Goal: Book appointment/travel/reservation

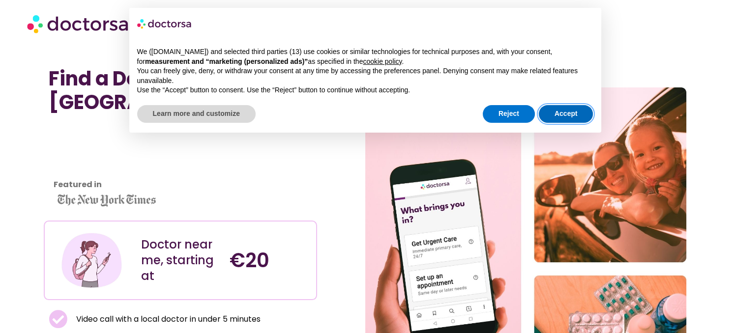
click at [561, 111] on button "Accept" at bounding box center [566, 114] width 55 height 18
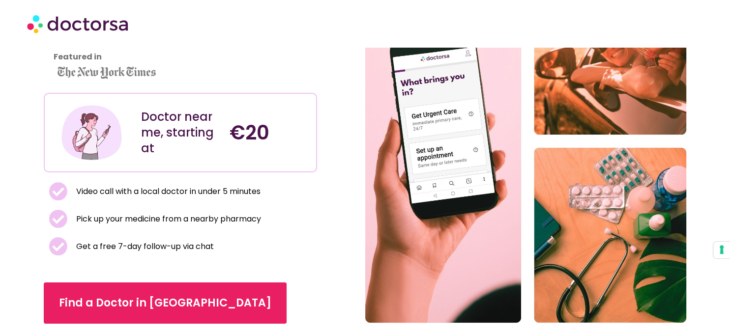
scroll to position [151, 0]
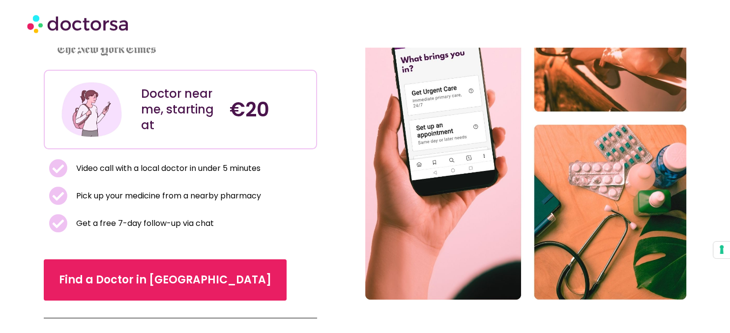
click at [327, 222] on div "Find a Doctor Near Me in Bologna Featured in Doctor near me, starting at €20 Vi…" at bounding box center [204, 118] width 321 height 415
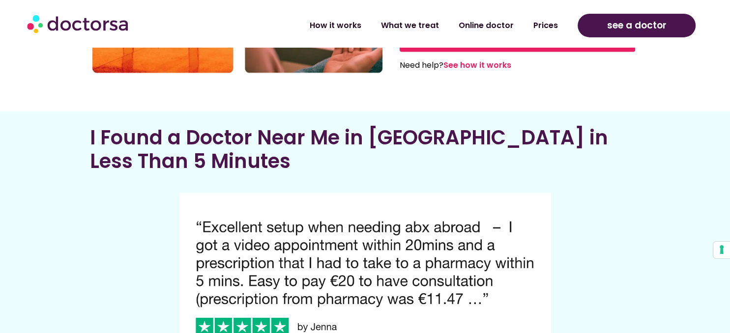
scroll to position [1593, 0]
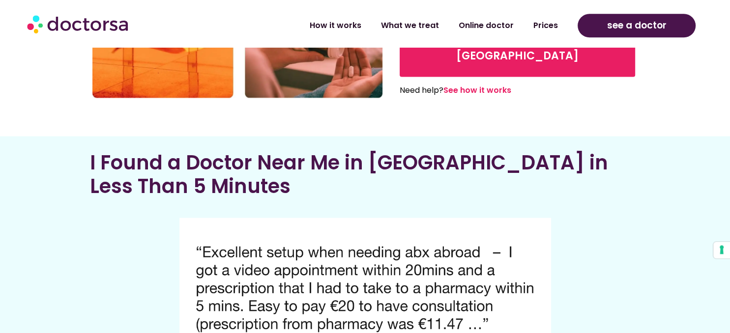
scroll to position [1660, 0]
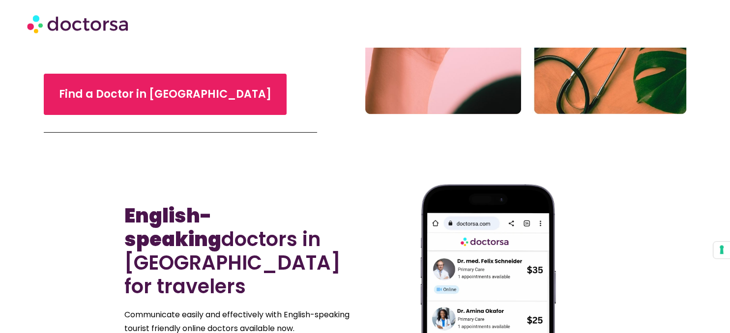
scroll to position [337, 0]
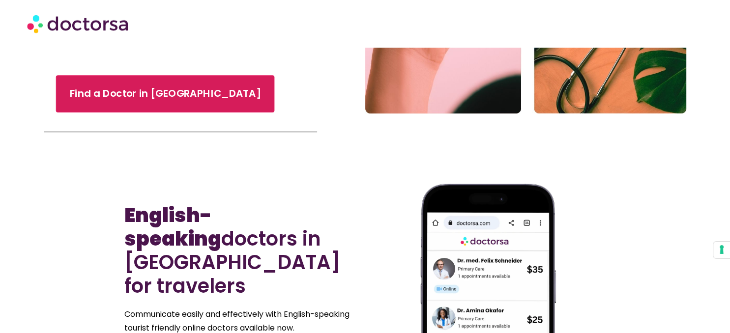
click at [166, 97] on span "Find a Doctor in Bologna" at bounding box center [165, 93] width 191 height 14
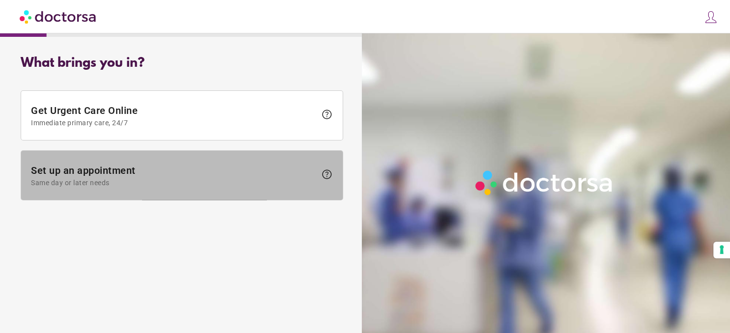
click at [272, 180] on span "Same day or later needs" at bounding box center [173, 183] width 285 height 8
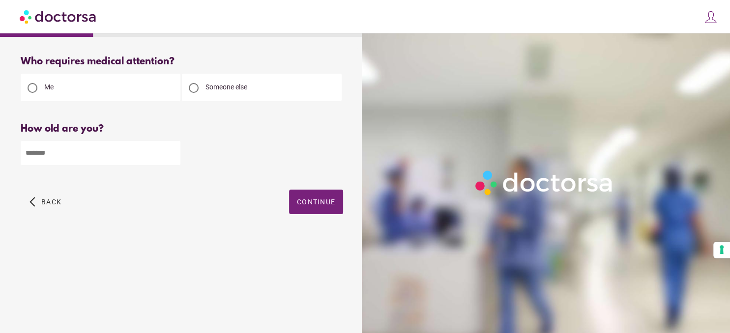
click at [173, 153] on input "*" at bounding box center [101, 153] width 160 height 24
type input "*"
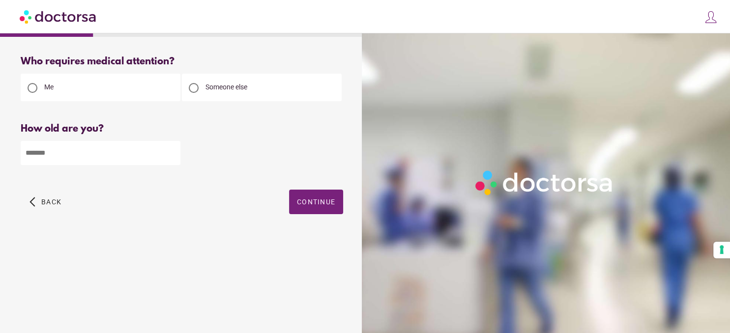
drag, startPoint x: 173, startPoint y: 153, endPoint x: 79, endPoint y: 167, distance: 95.3
click at [79, 167] on div "How old are you? How old is the patient? * Please enter your age" at bounding box center [182, 151] width 322 height 57
drag, startPoint x: 79, startPoint y: 167, endPoint x: 74, endPoint y: 153, distance: 14.6
click at [74, 153] on div "How old are you? How old is the patient? * Please enter your age" at bounding box center [182, 151] width 322 height 57
click at [74, 153] on input "*" at bounding box center [101, 153] width 160 height 24
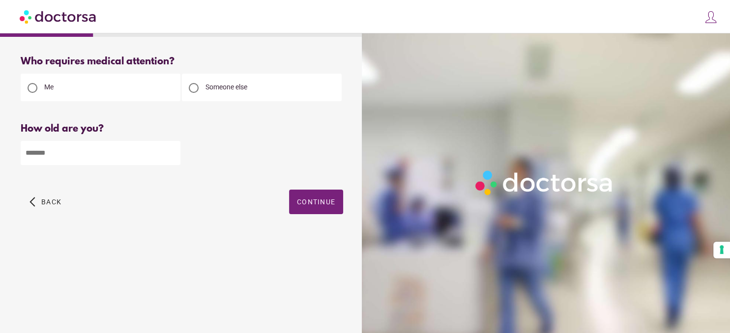
type input "**"
click at [324, 201] on span "Continue" at bounding box center [316, 202] width 38 height 8
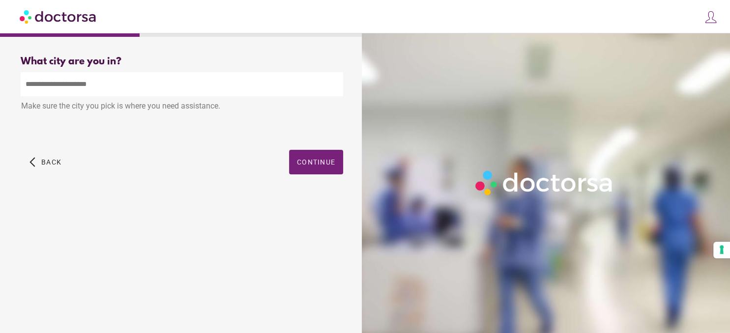
click at [238, 85] on input "text" at bounding box center [182, 84] width 322 height 24
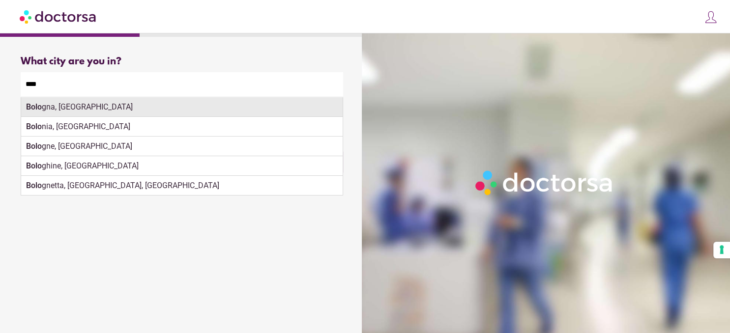
click at [224, 109] on div "Bolo gna, Italy" at bounding box center [181, 107] width 321 height 20
type input "**********"
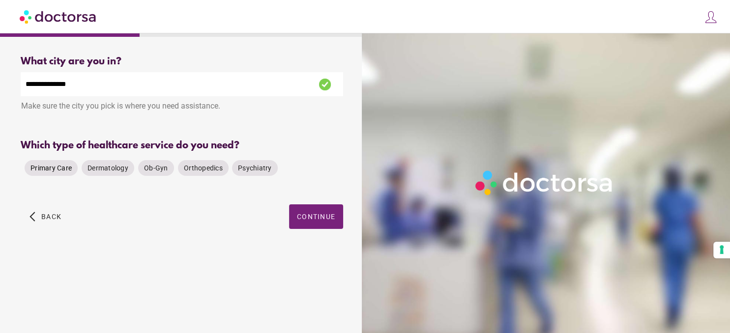
click at [54, 176] on div "Primary Care" at bounding box center [51, 168] width 53 height 16
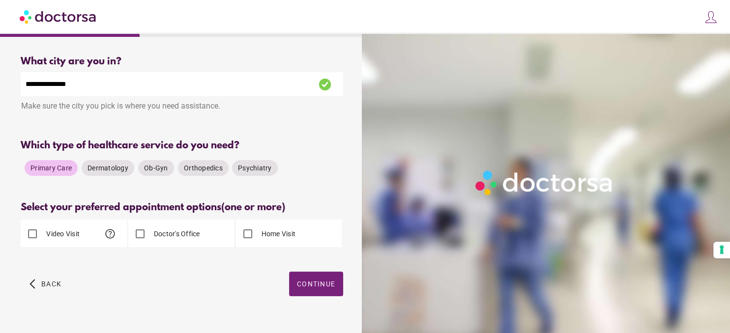
click at [186, 239] on label "Doctor's Office" at bounding box center [176, 234] width 48 height 10
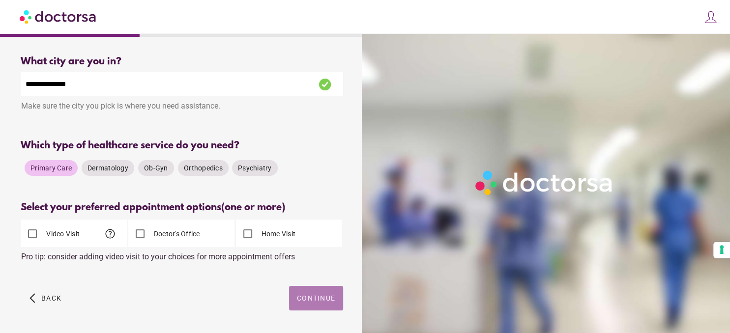
click at [306, 298] on span "Continue" at bounding box center [316, 298] width 38 height 8
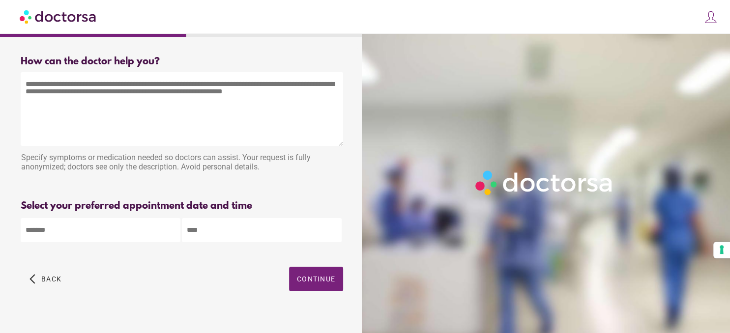
click at [201, 110] on textarea at bounding box center [182, 109] width 322 height 74
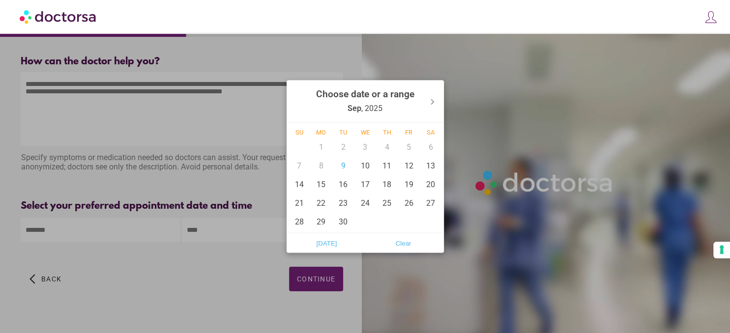
click at [148, 232] on input "text" at bounding box center [101, 230] width 160 height 24
click at [351, 169] on div "9" at bounding box center [343, 165] width 22 height 19
type input "******"
click at [345, 157] on div "9" at bounding box center [343, 165] width 22 height 19
click at [345, 162] on div "9" at bounding box center [343, 165] width 22 height 19
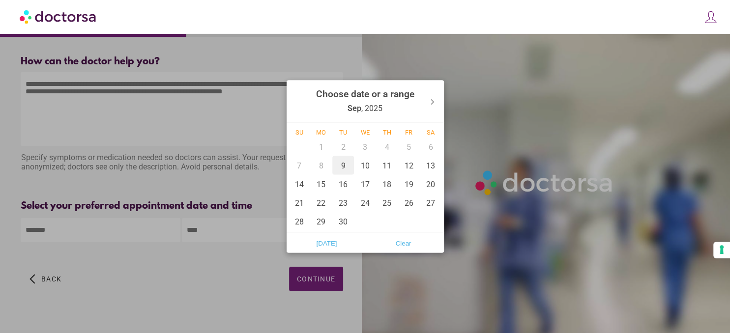
type input "******"
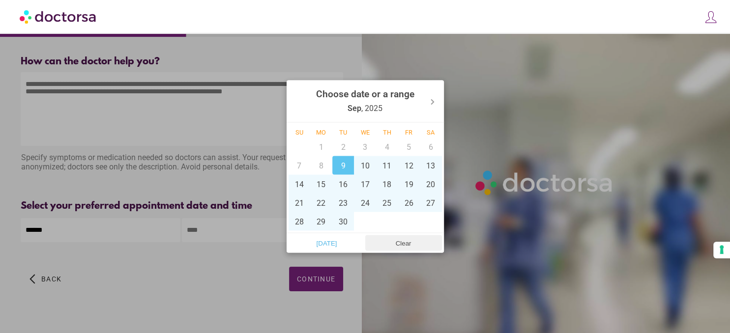
click at [390, 239] on span "Clear" at bounding box center [403, 243] width 71 height 15
click at [339, 171] on div "9" at bounding box center [343, 165] width 22 height 19
type input "******"
click at [318, 244] on span "Today" at bounding box center [326, 243] width 71 height 15
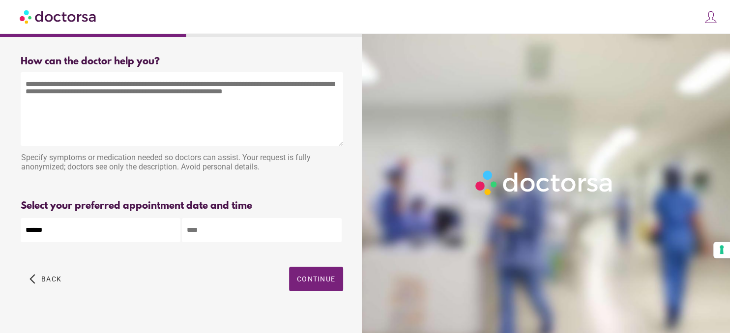
click at [227, 229] on input "text" at bounding box center [262, 230] width 160 height 24
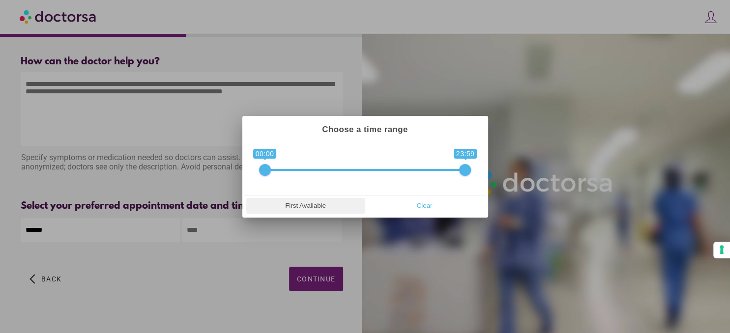
click at [340, 203] on span "First Available" at bounding box center [305, 206] width 113 height 15
type input "**********"
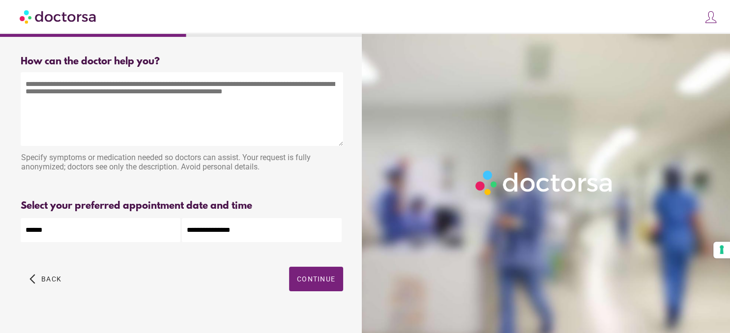
click at [136, 105] on textarea at bounding box center [182, 109] width 322 height 74
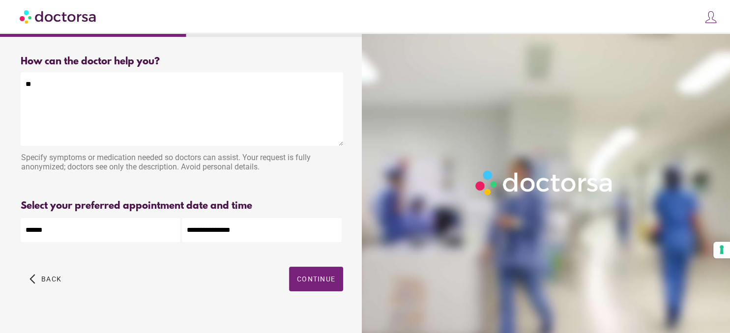
type textarea "*"
type textarea "**********"
click at [321, 280] on span "Continue" at bounding box center [316, 279] width 38 height 8
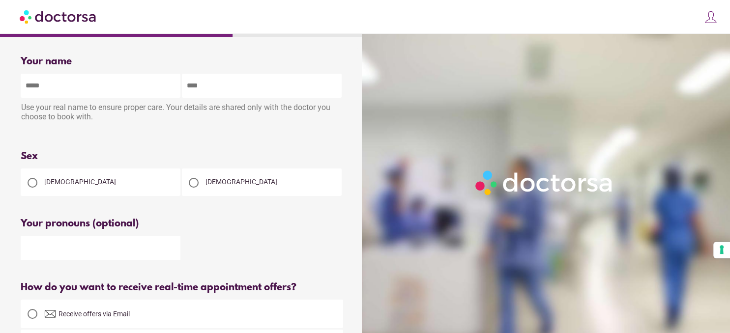
click at [135, 92] on input "text" at bounding box center [101, 86] width 160 height 24
type input "******"
click at [227, 86] on input "text" at bounding box center [262, 86] width 160 height 24
type input "********"
click at [113, 195] on div "[DEMOGRAPHIC_DATA]" at bounding box center [101, 183] width 160 height 28
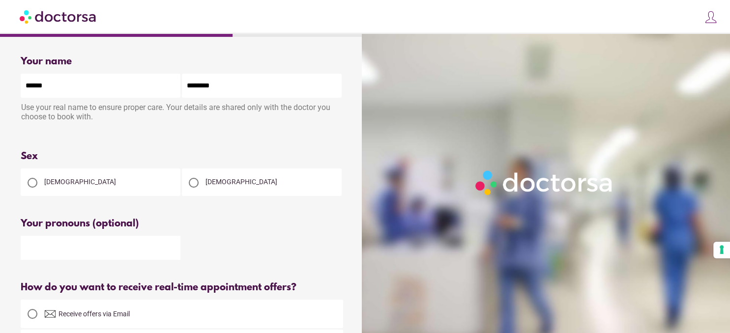
click at [62, 186] on span "[DEMOGRAPHIC_DATA]" at bounding box center [80, 182] width 72 height 8
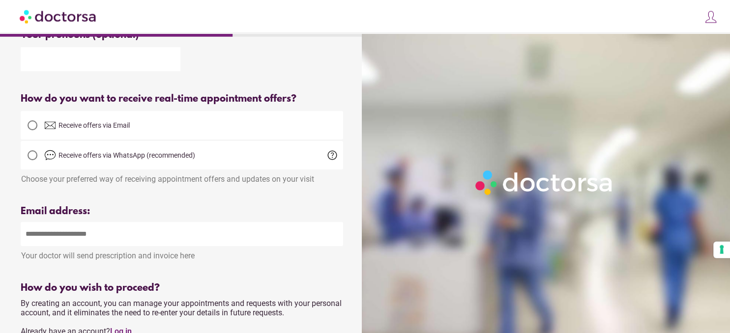
scroll to position [194, 0]
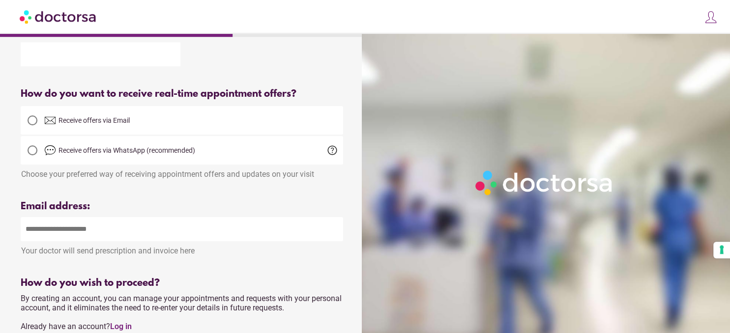
click at [333, 152] on span "help" at bounding box center [332, 150] width 12 height 12
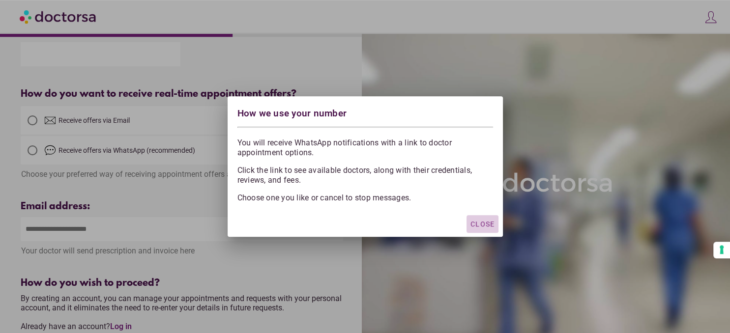
click at [491, 226] on span "Close" at bounding box center [482, 224] width 24 height 8
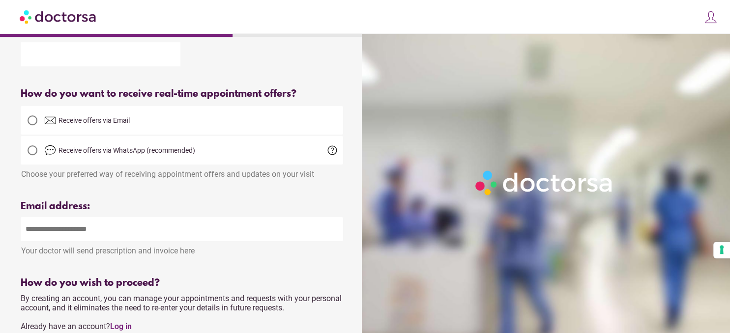
click at [217, 241] on input "email" at bounding box center [182, 229] width 322 height 24
type input "**********"
click at [201, 285] on div "How do you wish to proceed?" at bounding box center [182, 283] width 322 height 11
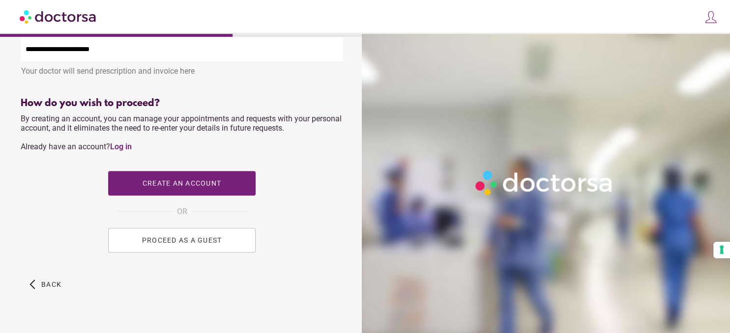
scroll to position [374, 0]
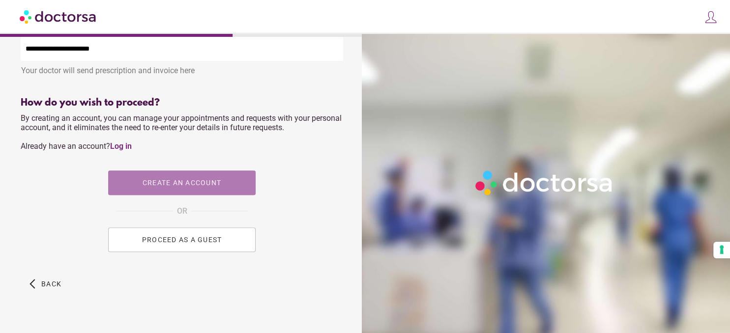
click at [210, 187] on span "Create an account" at bounding box center [181, 183] width 79 height 8
type input "**********"
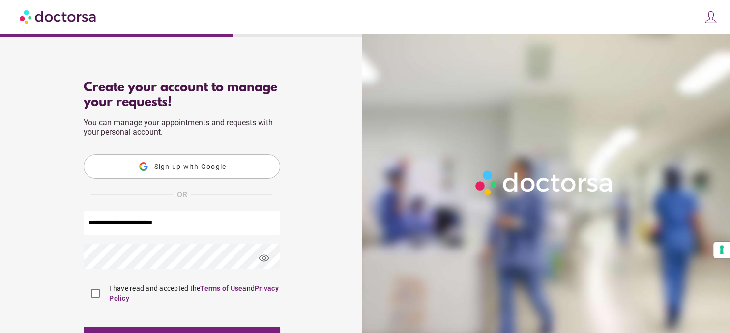
click at [84, 261] on protonpass-control-4aa0 at bounding box center [84, 256] width 0 height 9
click at [84, 256] on protonpass-control-4aa0 at bounding box center [84, 256] width 0 height 9
click at [266, 258] on span "visibility" at bounding box center [264, 258] width 27 height 27
click at [266, 258] on span "visibility_off" at bounding box center [264, 258] width 27 height 27
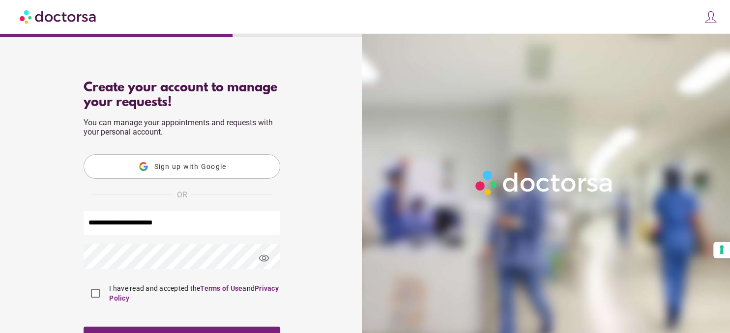
click at [251, 258] on span "visibility" at bounding box center [264, 258] width 27 height 27
click at [264, 259] on span "visibility_off" at bounding box center [264, 258] width 27 height 27
click at [84, 258] on protonpass-control-4aa0 at bounding box center [84, 256] width 0 height 9
click at [294, 291] on div "**********" at bounding box center [182, 255] width 354 height 365
click at [84, 256] on protonpass-control-4aa0 at bounding box center [84, 256] width 0 height 9
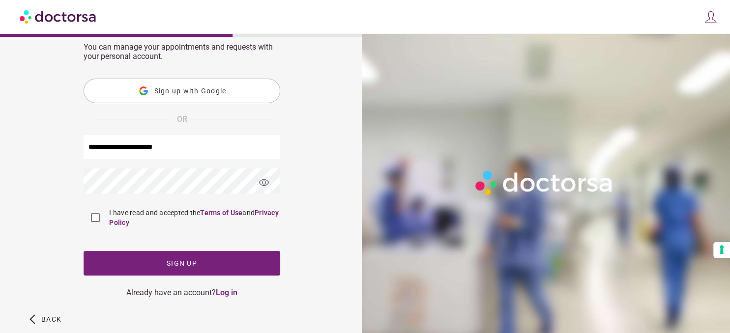
scroll to position [76, 0]
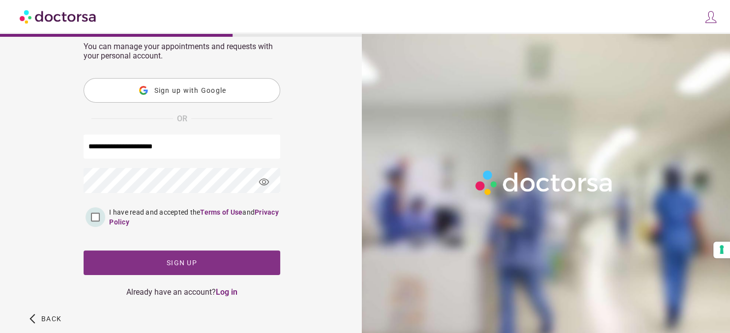
click at [134, 263] on span "button" at bounding box center [182, 263] width 197 height 25
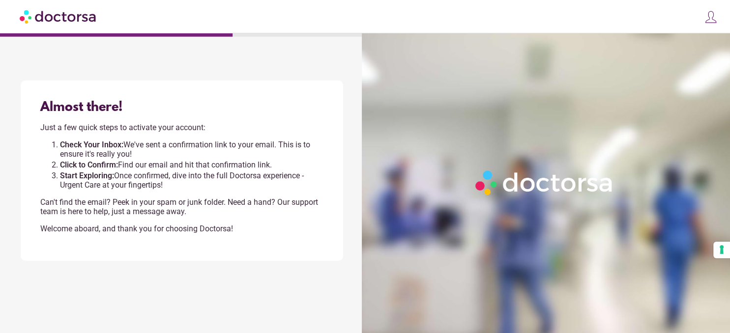
scroll to position [0, 0]
click at [117, 147] on strong "Check Your Inbox:" at bounding box center [91, 144] width 63 height 9
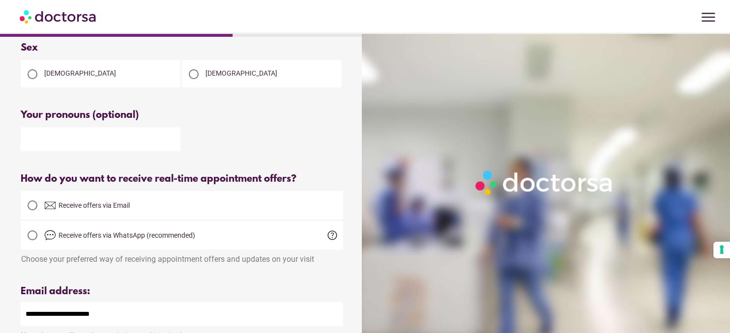
scroll to position [224, 0]
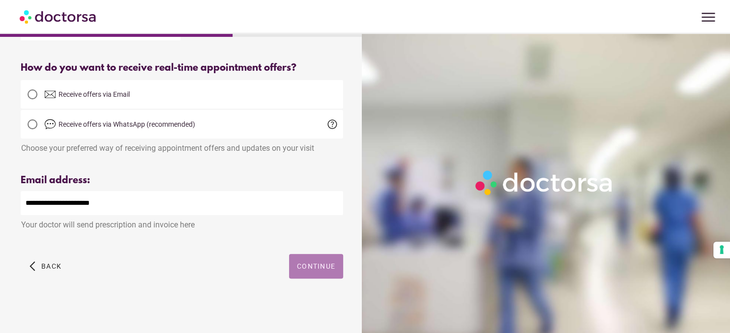
click at [323, 266] on span "Continue" at bounding box center [316, 266] width 38 height 8
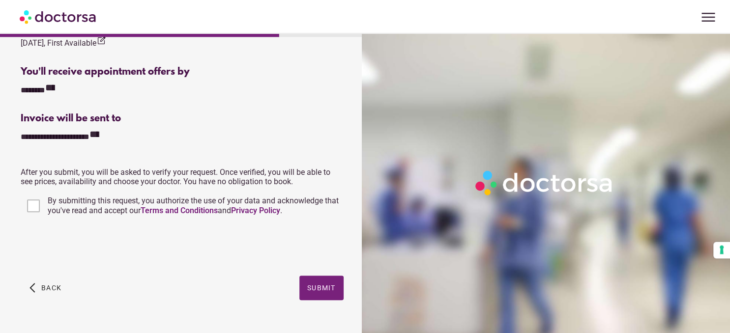
scroll to position [352, 0]
click at [326, 291] on span "Submit" at bounding box center [321, 288] width 28 height 8
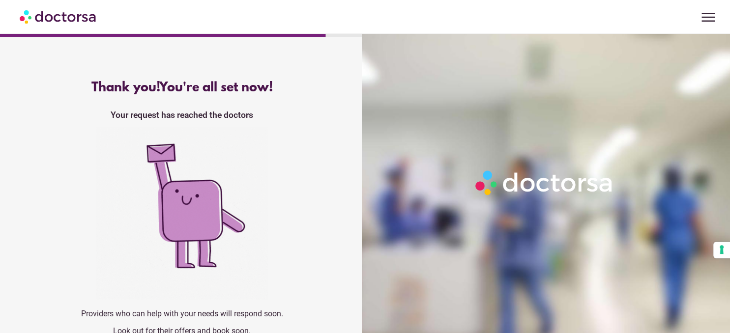
scroll to position [20, 0]
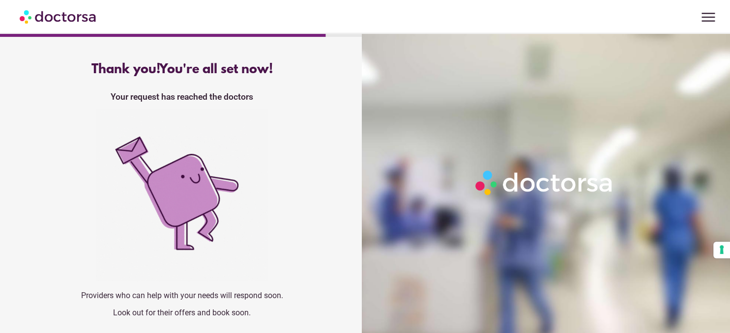
click at [213, 170] on img at bounding box center [182, 195] width 172 height 172
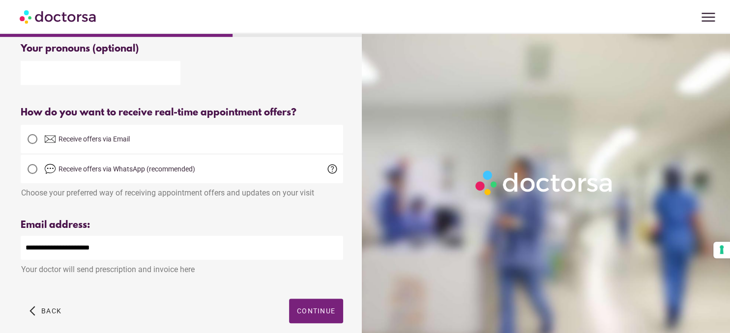
scroll to position [197, 0]
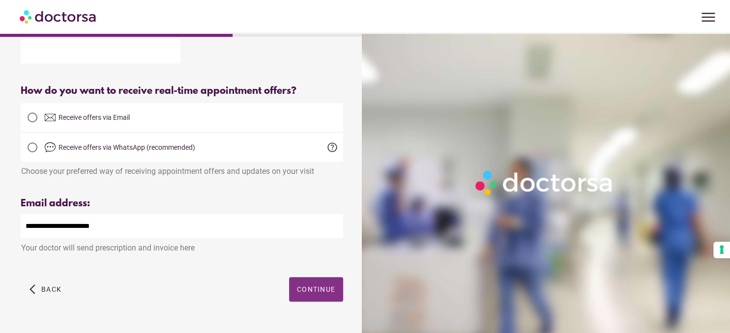
click at [316, 288] on span "button" at bounding box center [316, 289] width 54 height 25
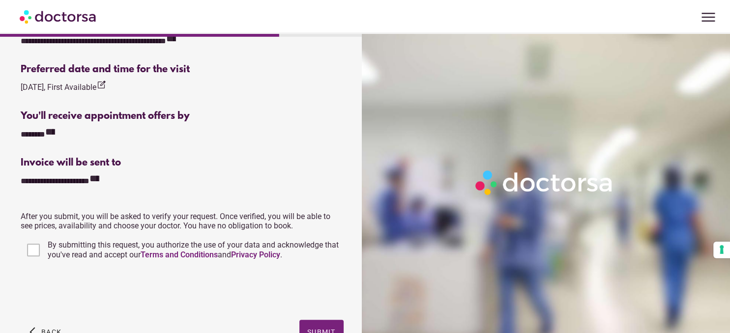
scroll to position [309, 0]
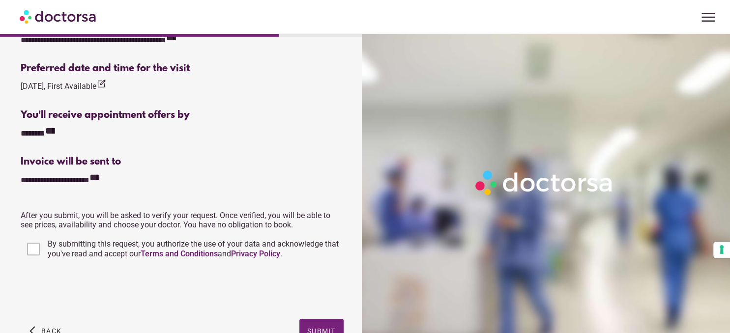
click at [265, 135] on div "**********" at bounding box center [182, 132] width 322 height 13
